Goal: Task Accomplishment & Management: Use online tool/utility

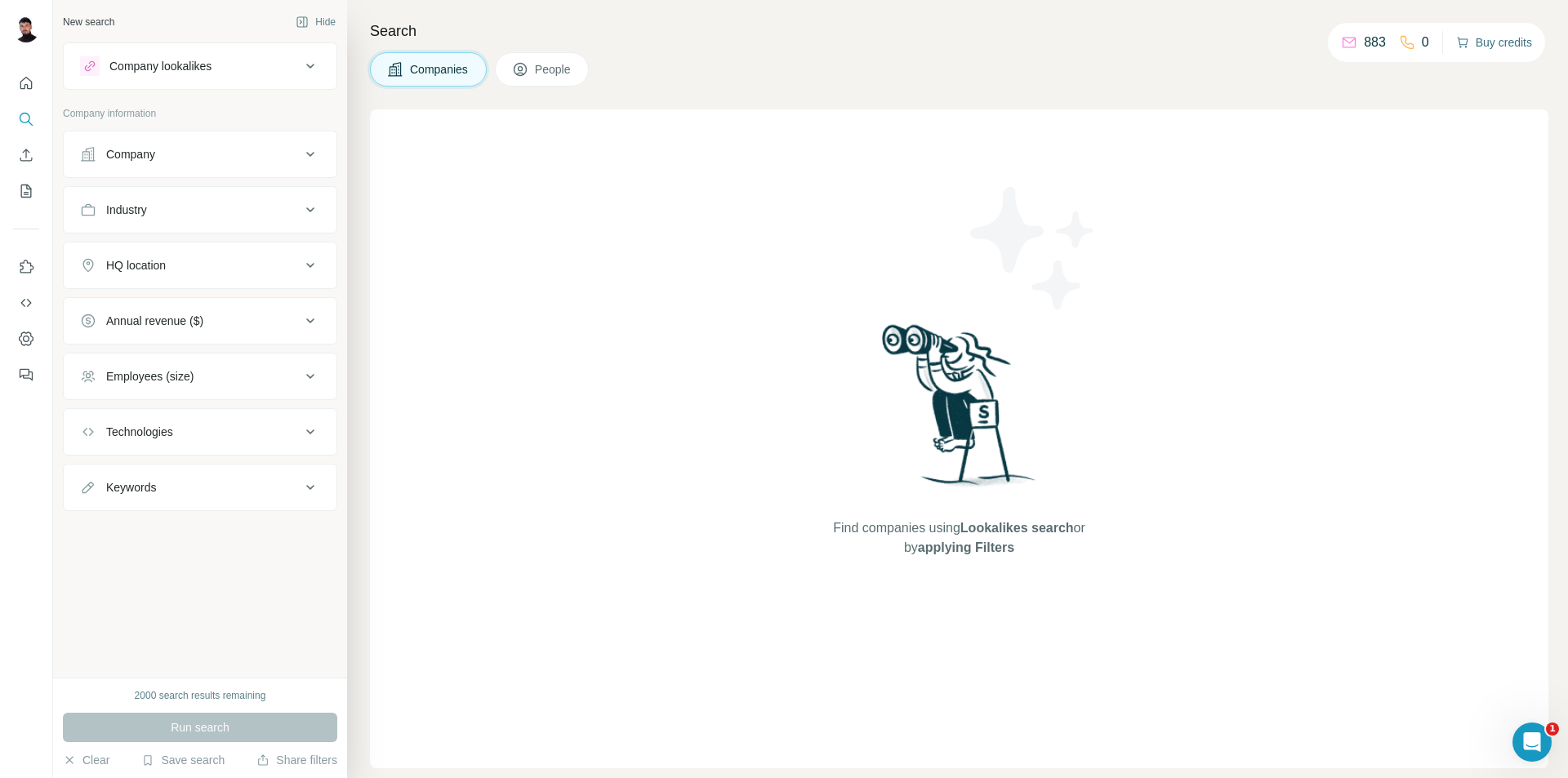
click at [1502, 41] on button "Buy credits" at bounding box center [1494, 42] width 76 height 23
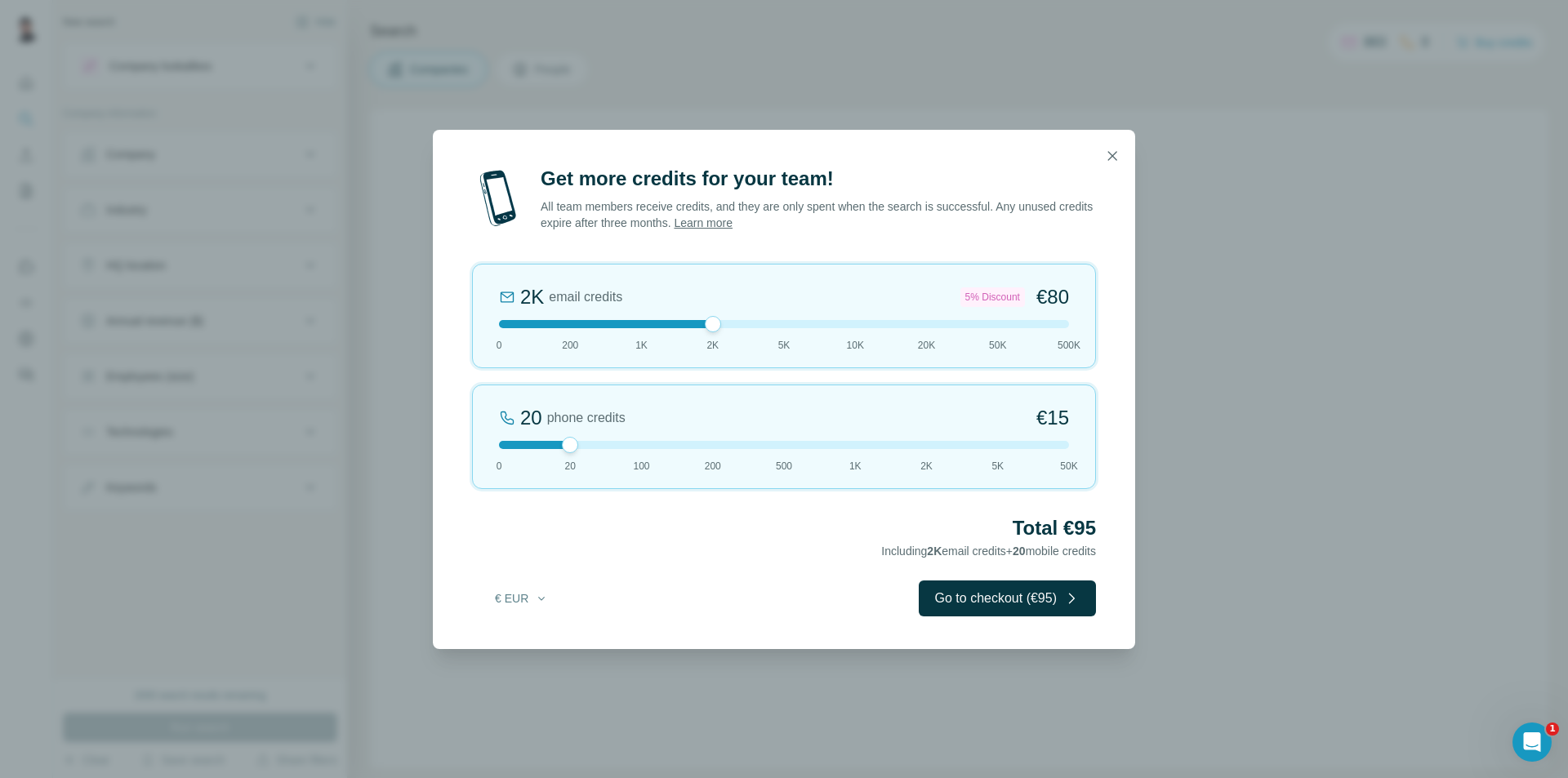
drag, startPoint x: 571, startPoint y: 324, endPoint x: 723, endPoint y: 328, distance: 152.1
click at [723, 328] on div at bounding box center [784, 324] width 570 height 9
drag, startPoint x: 564, startPoint y: 439, endPoint x: 425, endPoint y: 432, distance: 139.2
click at [425, 432] on div "Get more credits for your team! All team members receive credits, and they are …" at bounding box center [784, 389] width 1568 height 778
click at [770, 323] on div at bounding box center [784, 324] width 570 height 9
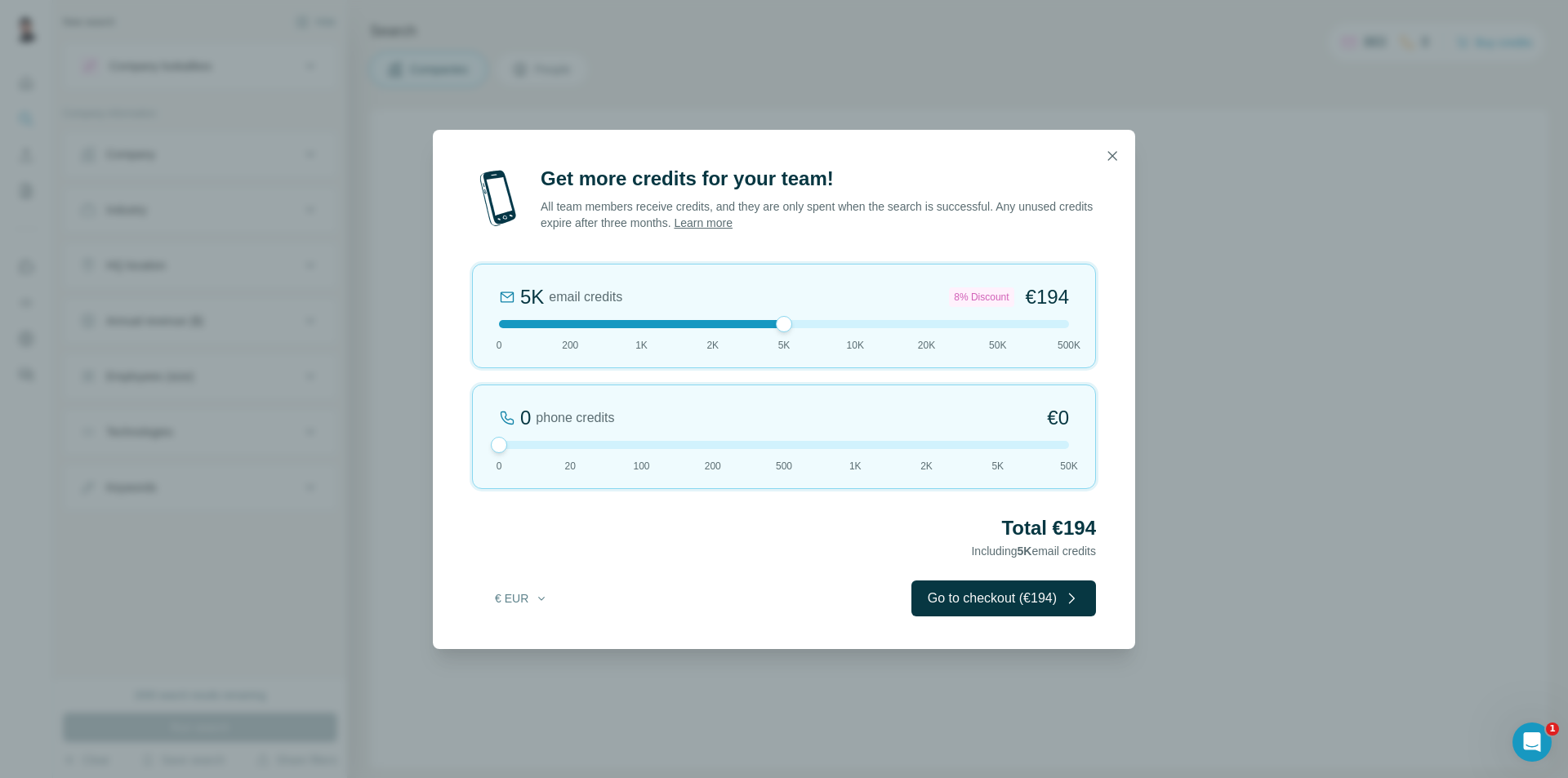
click at [712, 329] on div "5K email credits 8% Discount €194 0 200 1K 2K 5K 10K 20K 50K 500K" at bounding box center [784, 316] width 624 height 105
click at [999, 604] on button "Go to checkout (€80)" at bounding box center [1007, 598] width 177 height 36
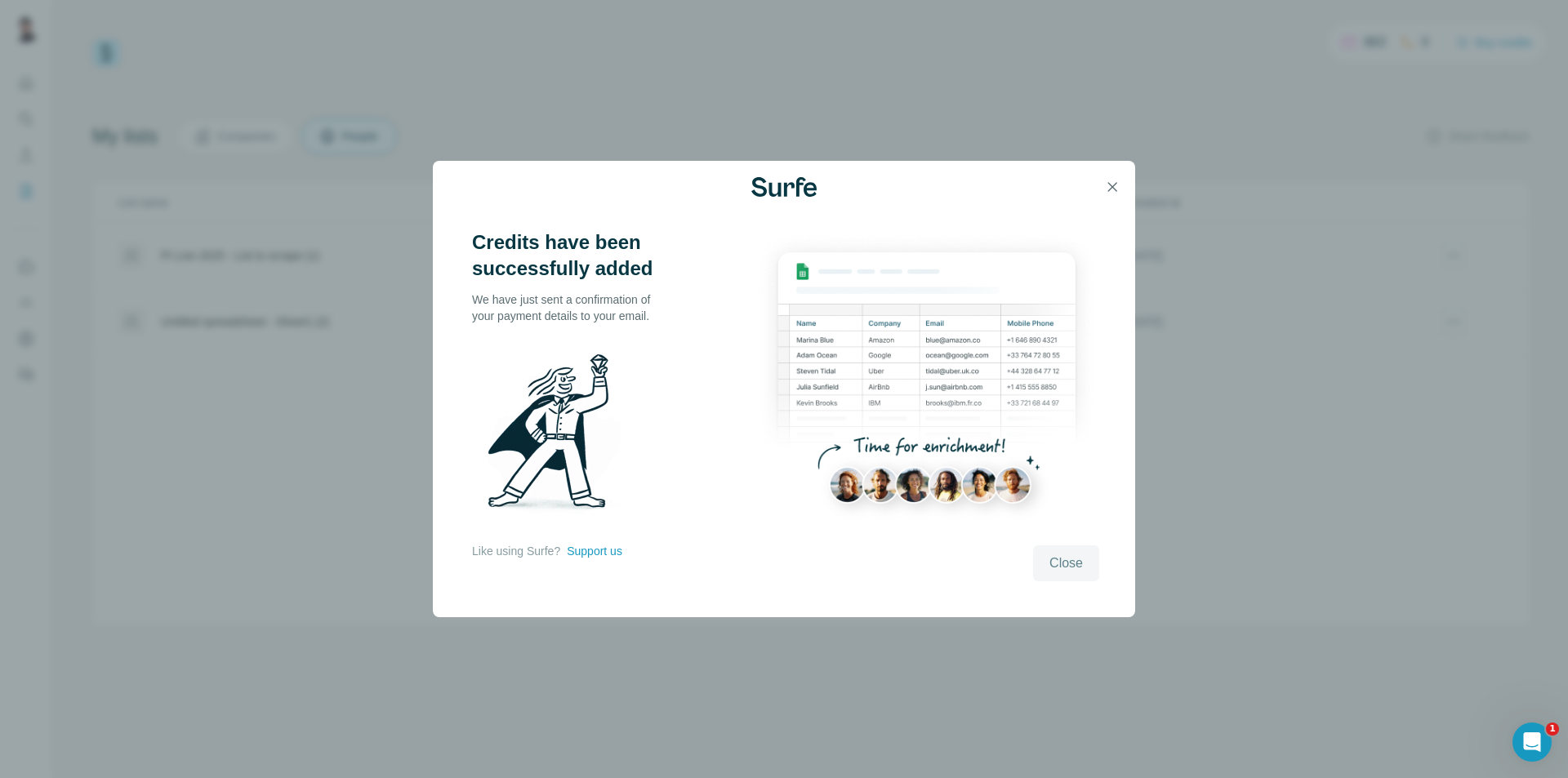
click at [1061, 572] on span "Close" at bounding box center [1066, 563] width 33 height 20
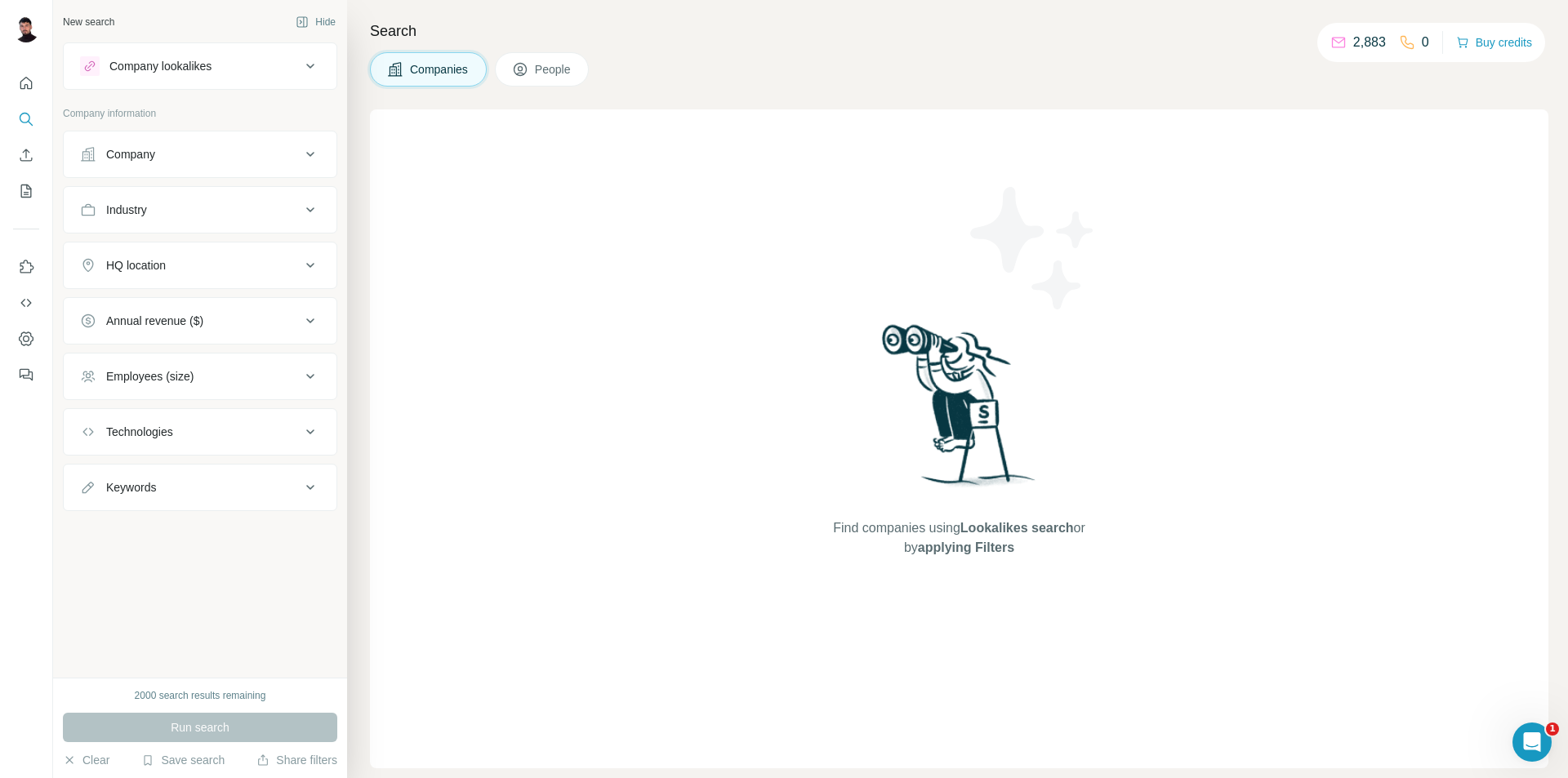
click at [1175, 20] on h4 "Search" at bounding box center [959, 31] width 1179 height 23
click at [19, 161] on icon "Enrich CSV" at bounding box center [26, 155] width 16 height 16
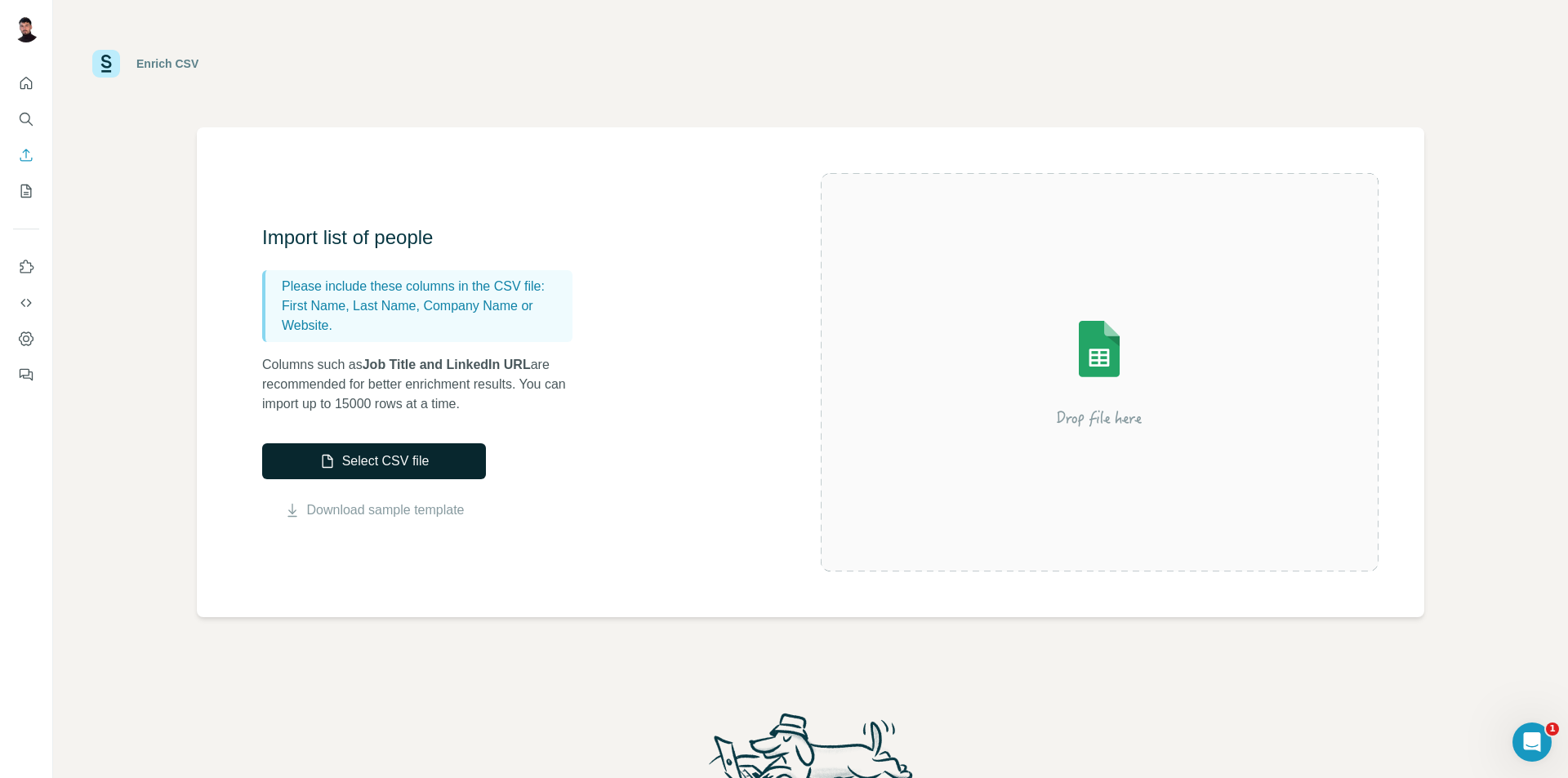
click at [426, 464] on button "Select CSV file" at bounding box center [374, 461] width 224 height 36
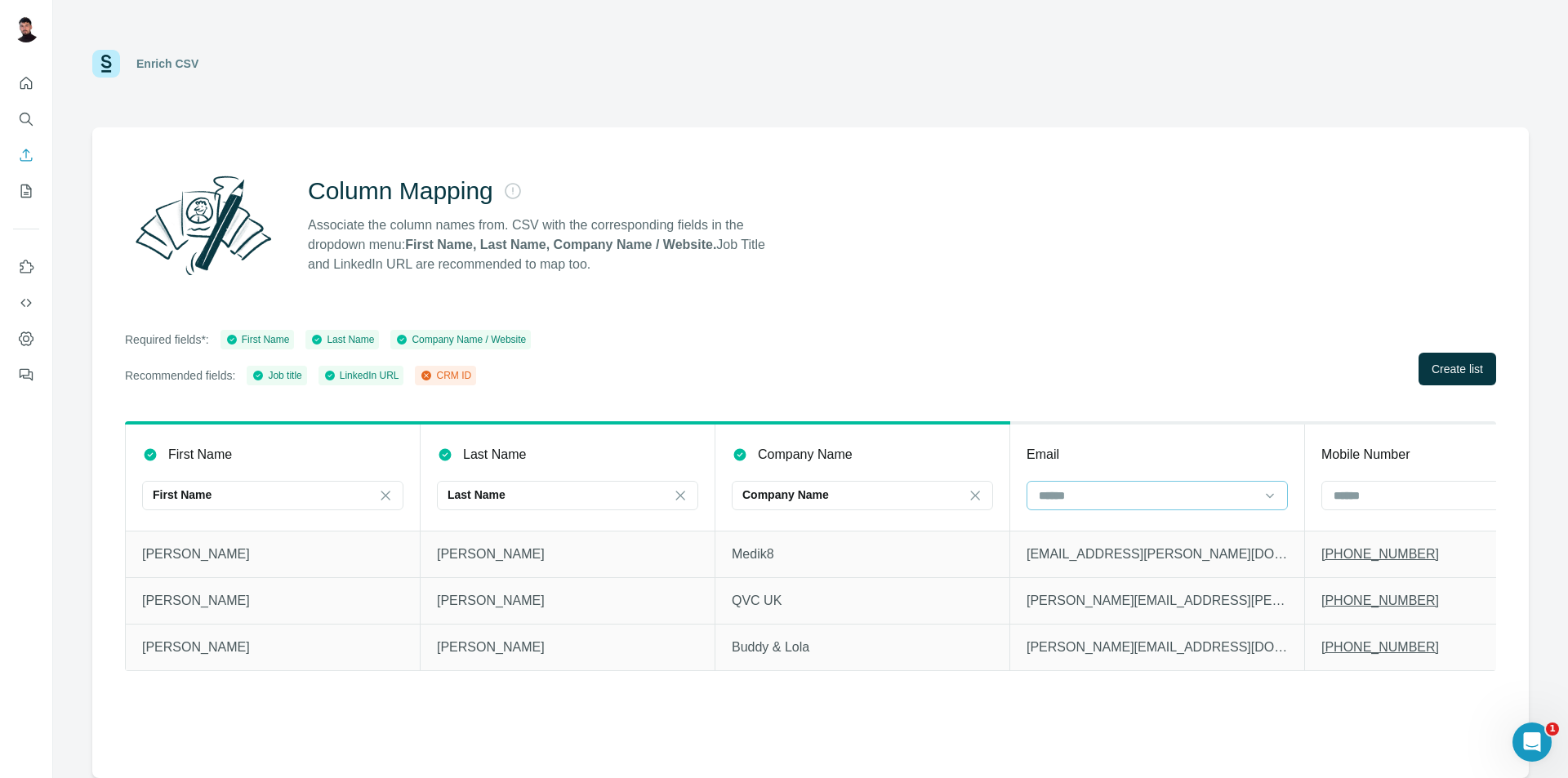
click at [1080, 502] on input at bounding box center [1147, 495] width 220 height 18
click at [1083, 490] on input at bounding box center [1147, 495] width 220 height 18
click at [1087, 326] on div "Column Mapping Associate the column names from. CSV with the corresponding fiel…" at bounding box center [810, 453] width 1437 height 651
drag, startPoint x: 1060, startPoint y: 449, endPoint x: 1067, endPoint y: 471, distance: 23.1
click at [1060, 450] on p "Email" at bounding box center [1043, 455] width 32 height 20
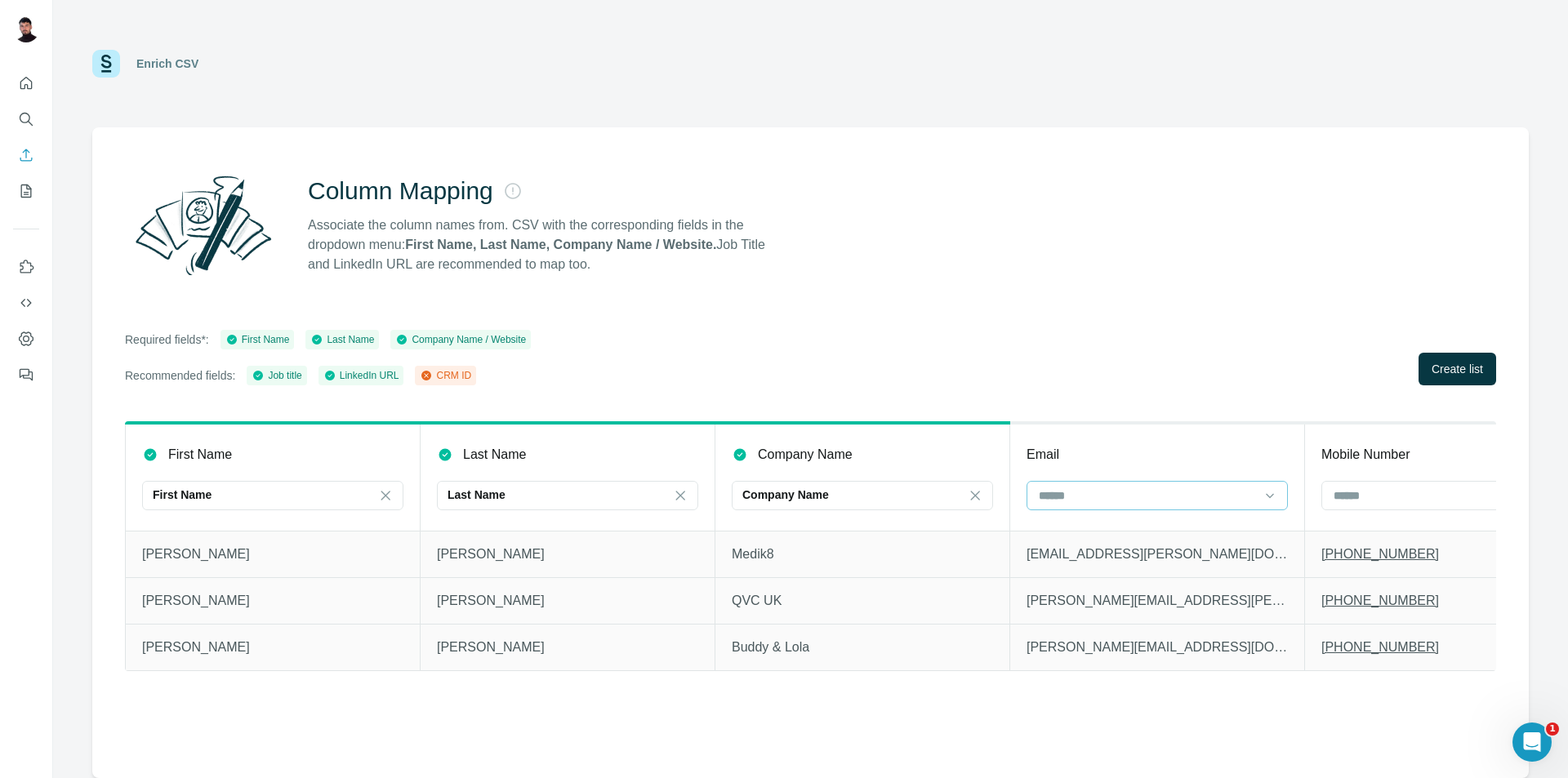
click at [1107, 482] on div at bounding box center [1147, 495] width 220 height 28
click at [1107, 489] on input at bounding box center [1147, 495] width 220 height 18
click at [1389, 497] on input at bounding box center [1442, 495] width 220 height 18
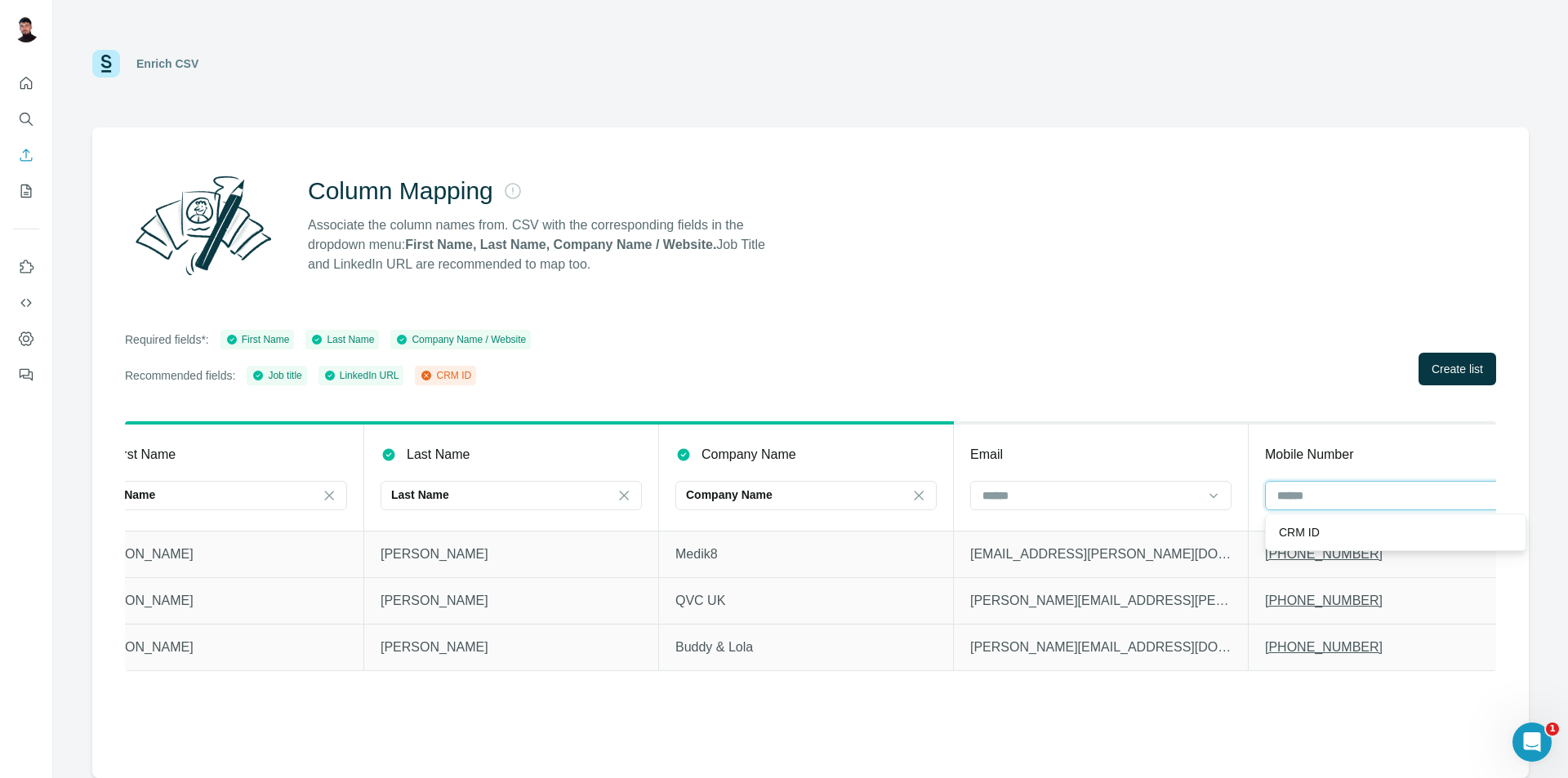
click at [1381, 489] on input at bounding box center [1386, 495] width 220 height 18
click at [1176, 328] on div "Column Mapping Associate the column names from. CSV with the corresponding fiel…" at bounding box center [810, 453] width 1437 height 651
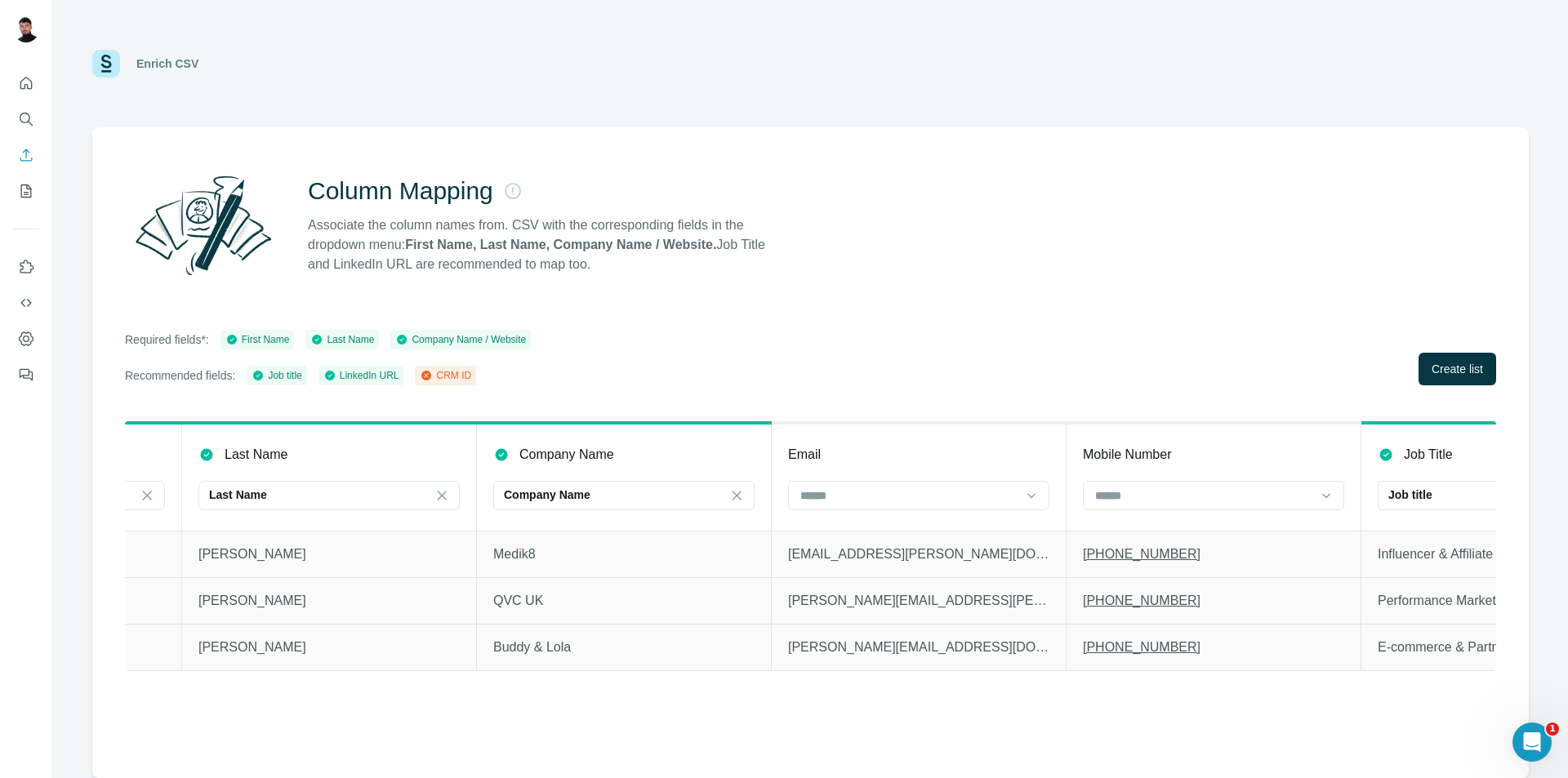
scroll to position [0, 0]
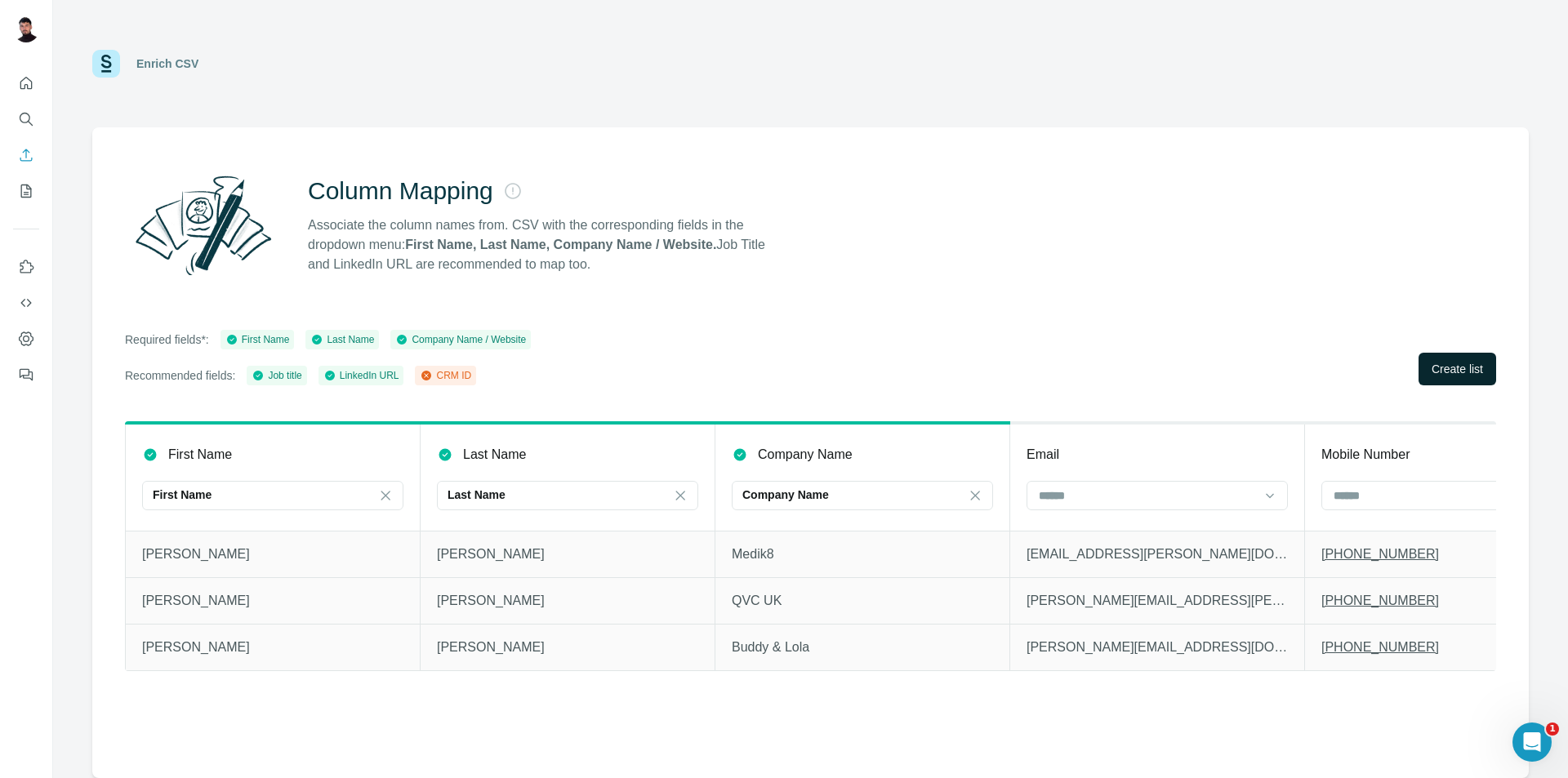
click at [1461, 368] on span "Create list" at bounding box center [1457, 369] width 51 height 16
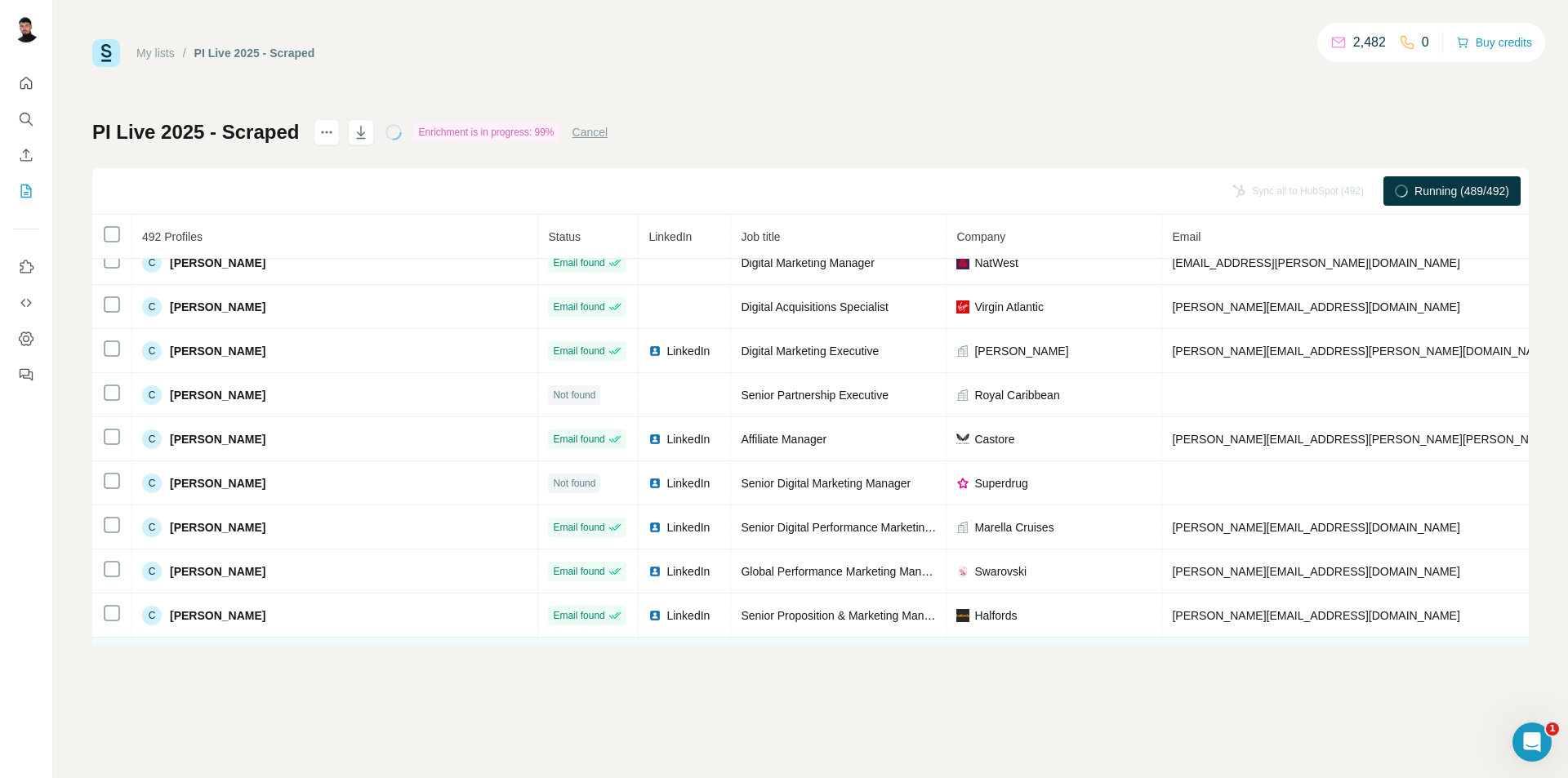
scroll to position [3836, 0]
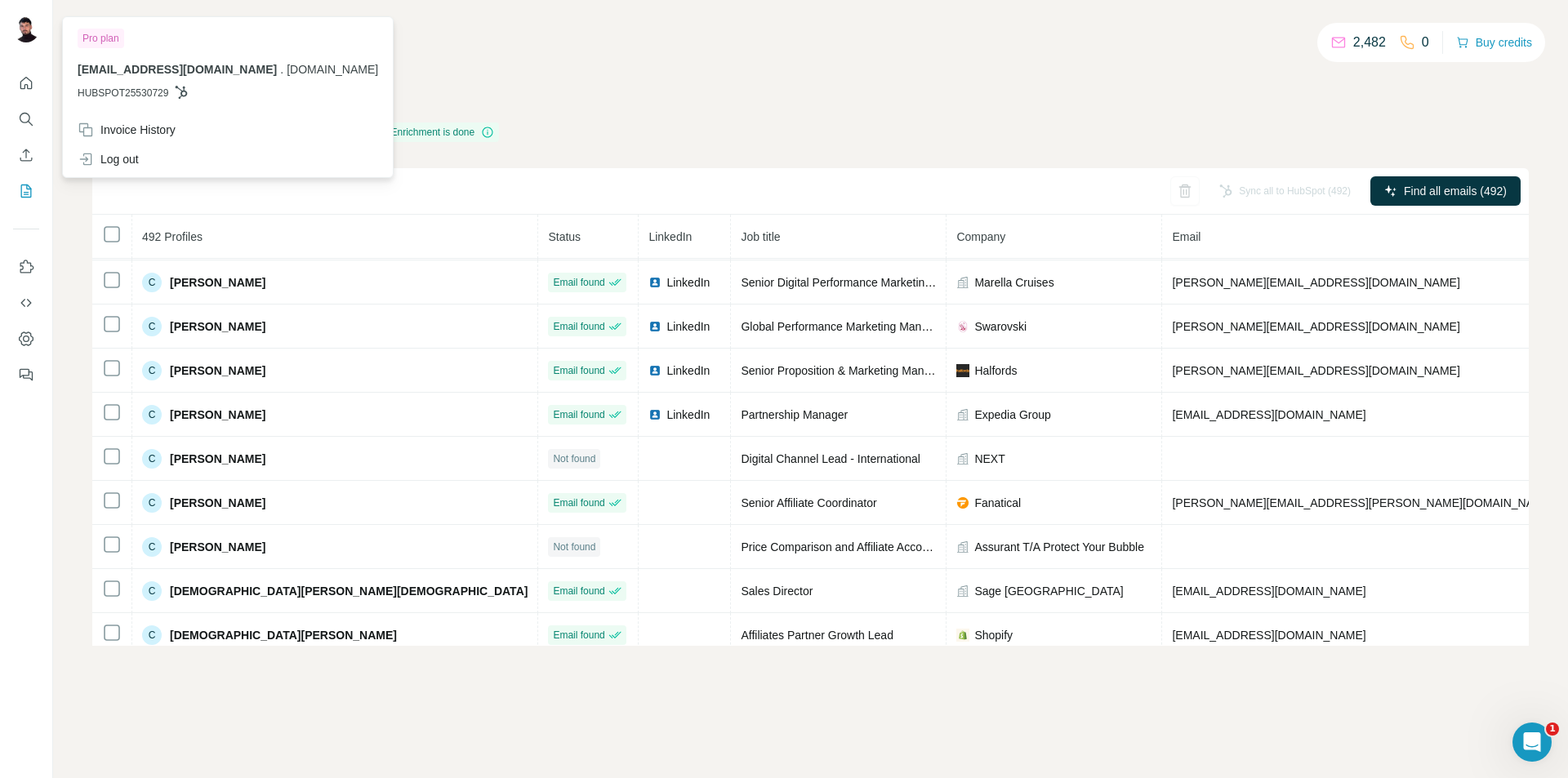
click at [834, 77] on div "My lists / PI Live 2025 - Scraped 2,482 0 Buy credits PI Live 2025 - Scraped En…" at bounding box center [810, 342] width 1437 height 607
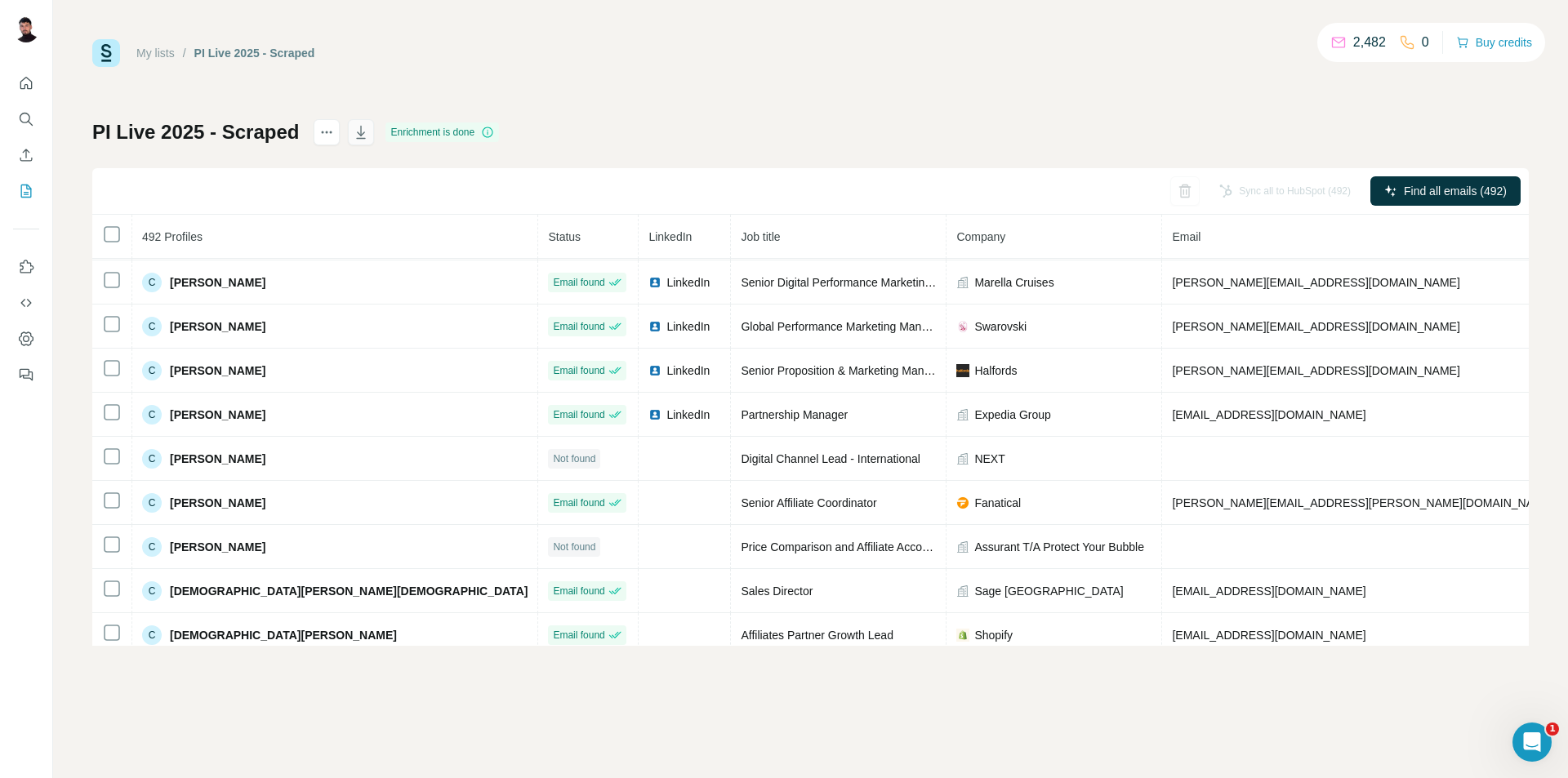
click at [358, 137] on icon "button" at bounding box center [361, 132] width 16 height 16
